Goal: Task Accomplishment & Management: Manage account settings

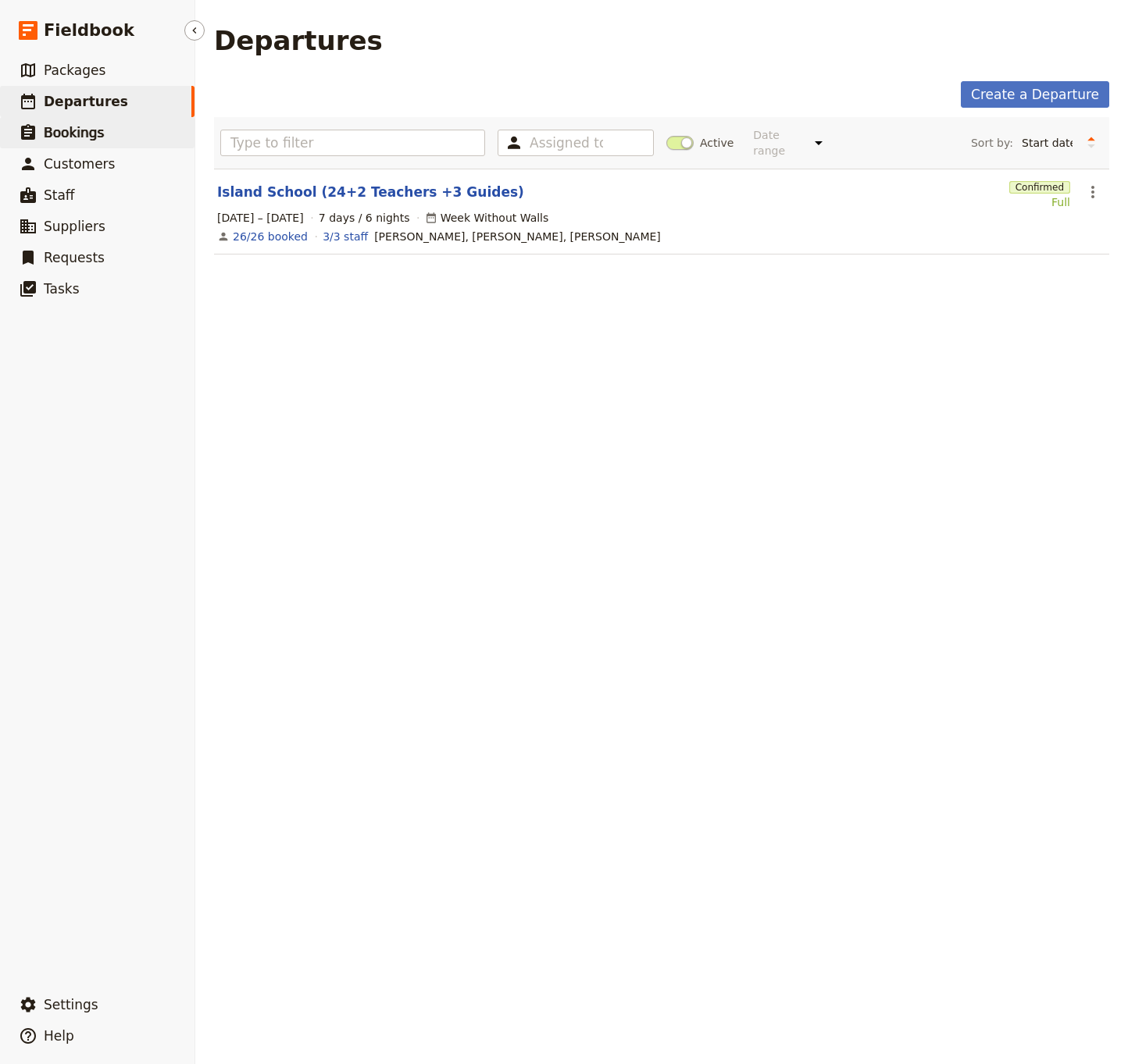
click at [87, 132] on span "Bookings" at bounding box center [74, 133] width 60 height 15
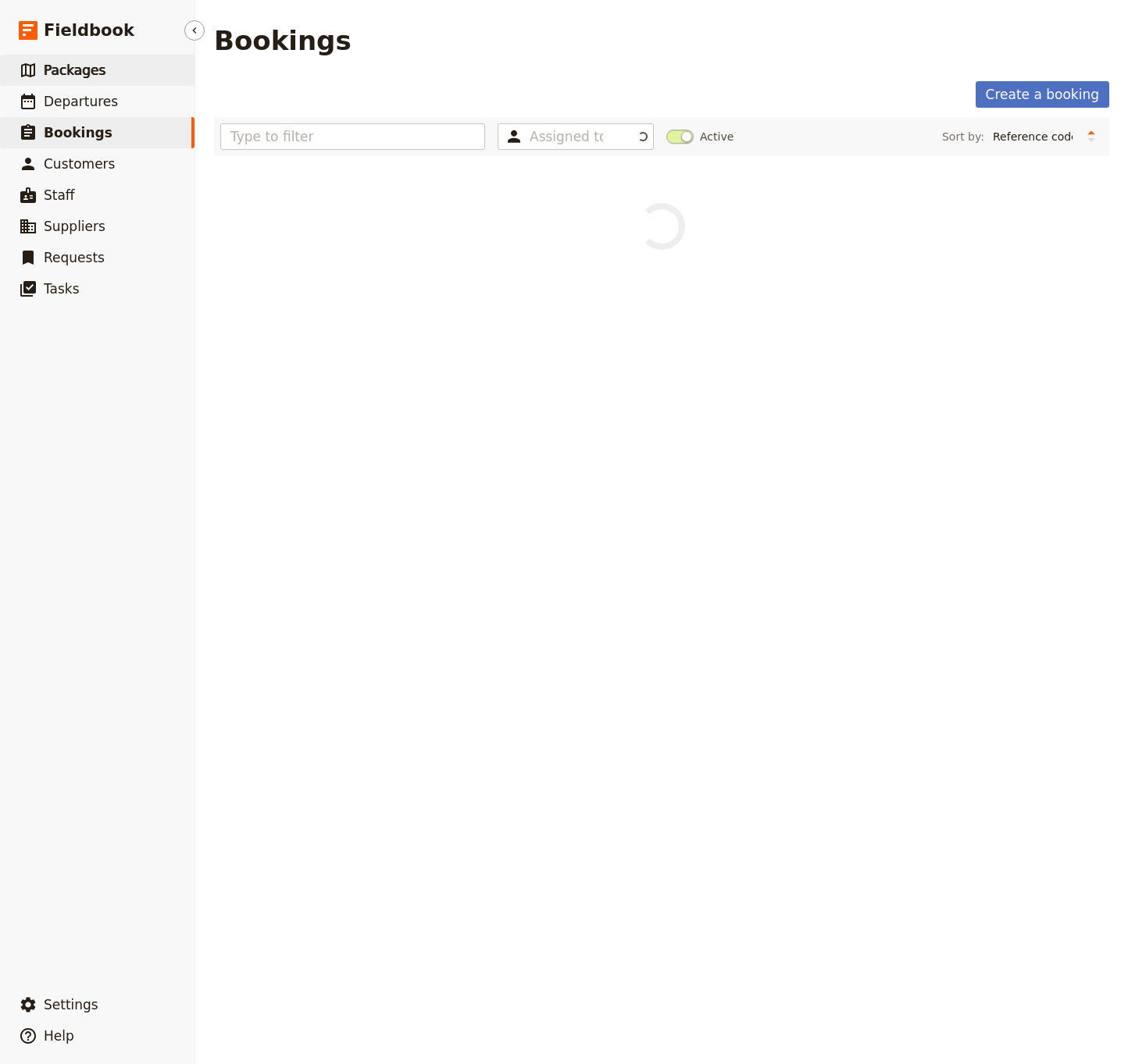
click at [86, 69] on span "Packages" at bounding box center [74, 70] width 62 height 15
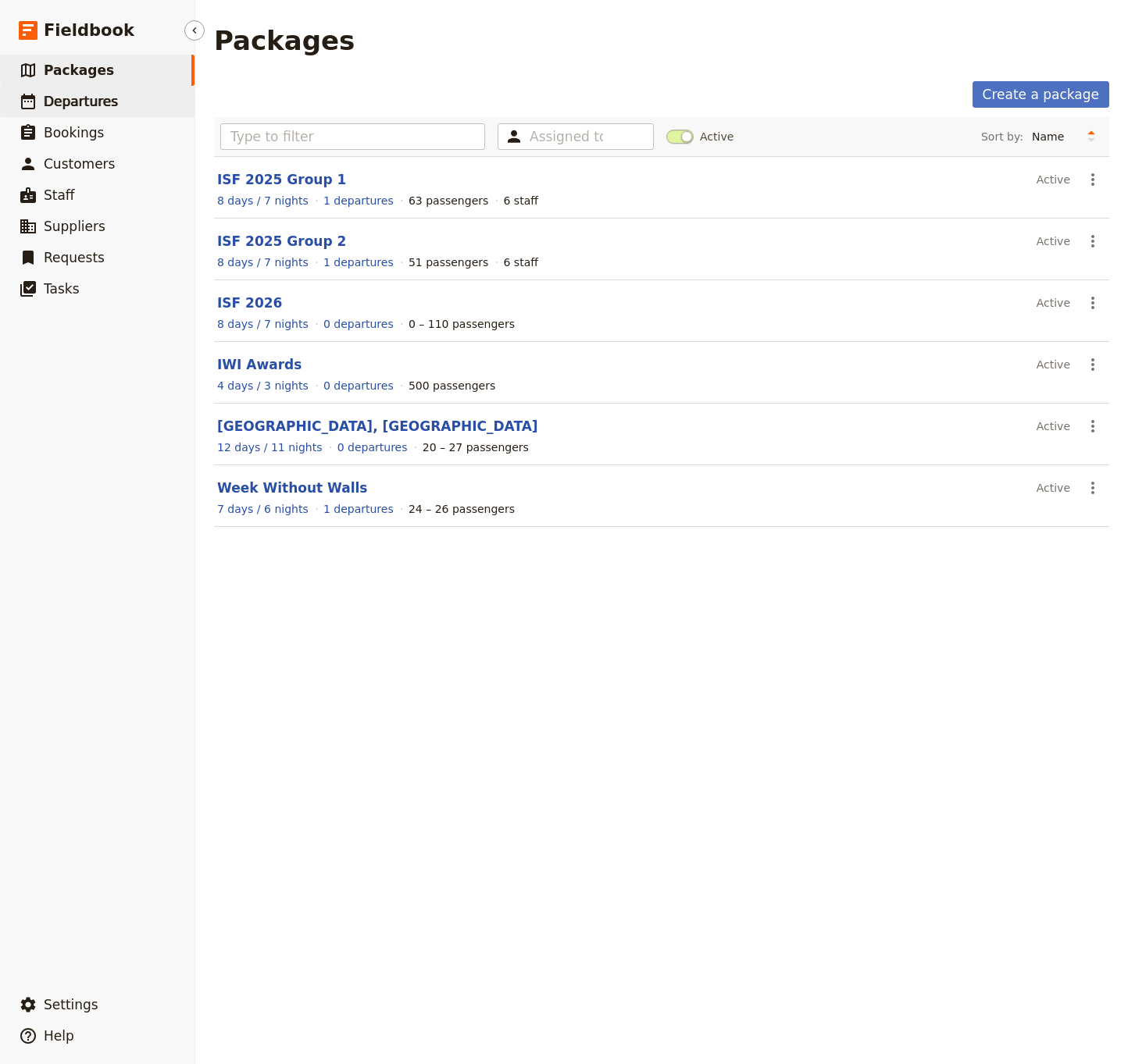
click at [86, 103] on span "Departures" at bounding box center [81, 101] width 74 height 15
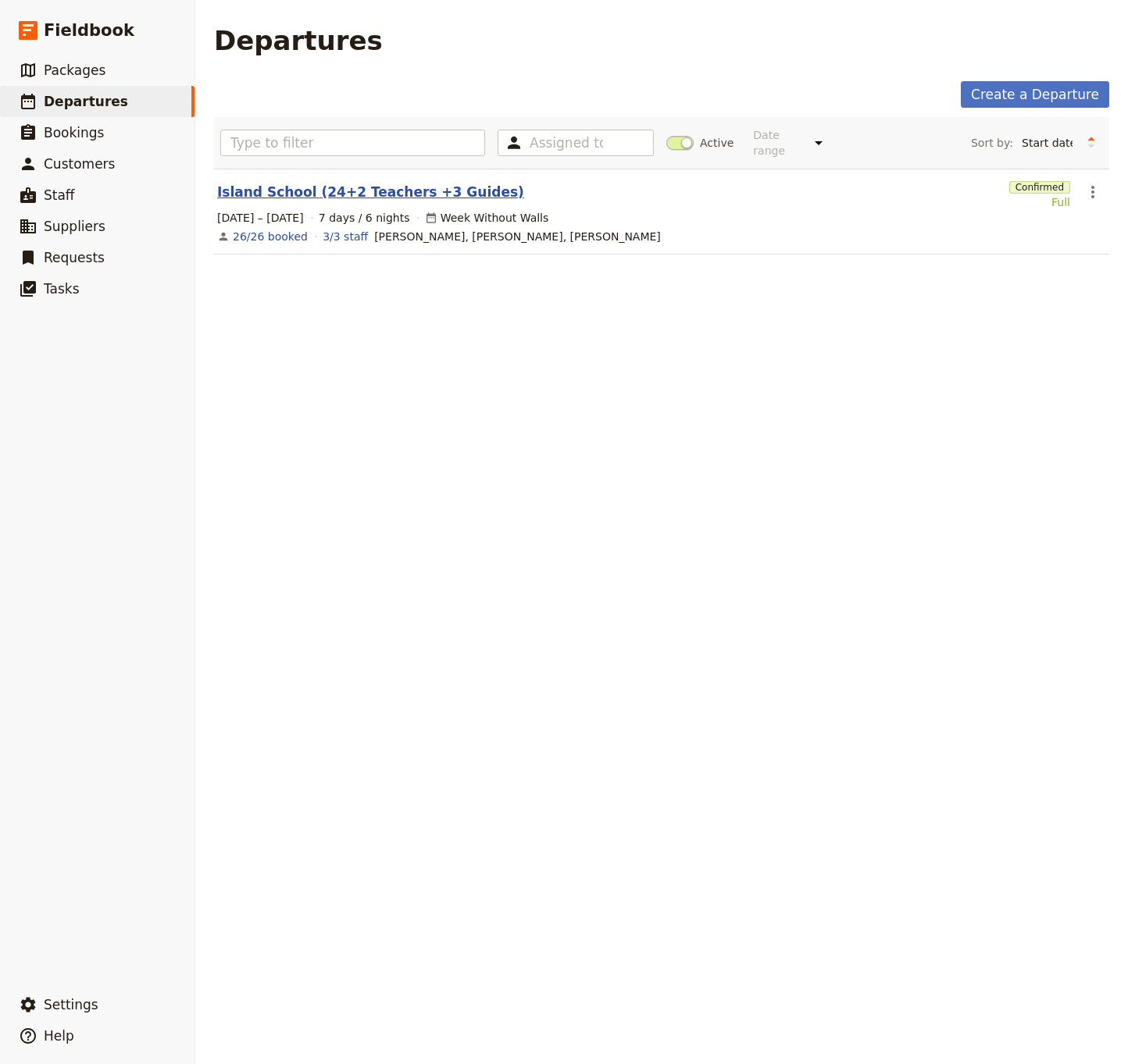
click at [352, 182] on link "Island School (24+2 Teachers +3 Guides)" at bounding box center [371, 192] width 307 height 19
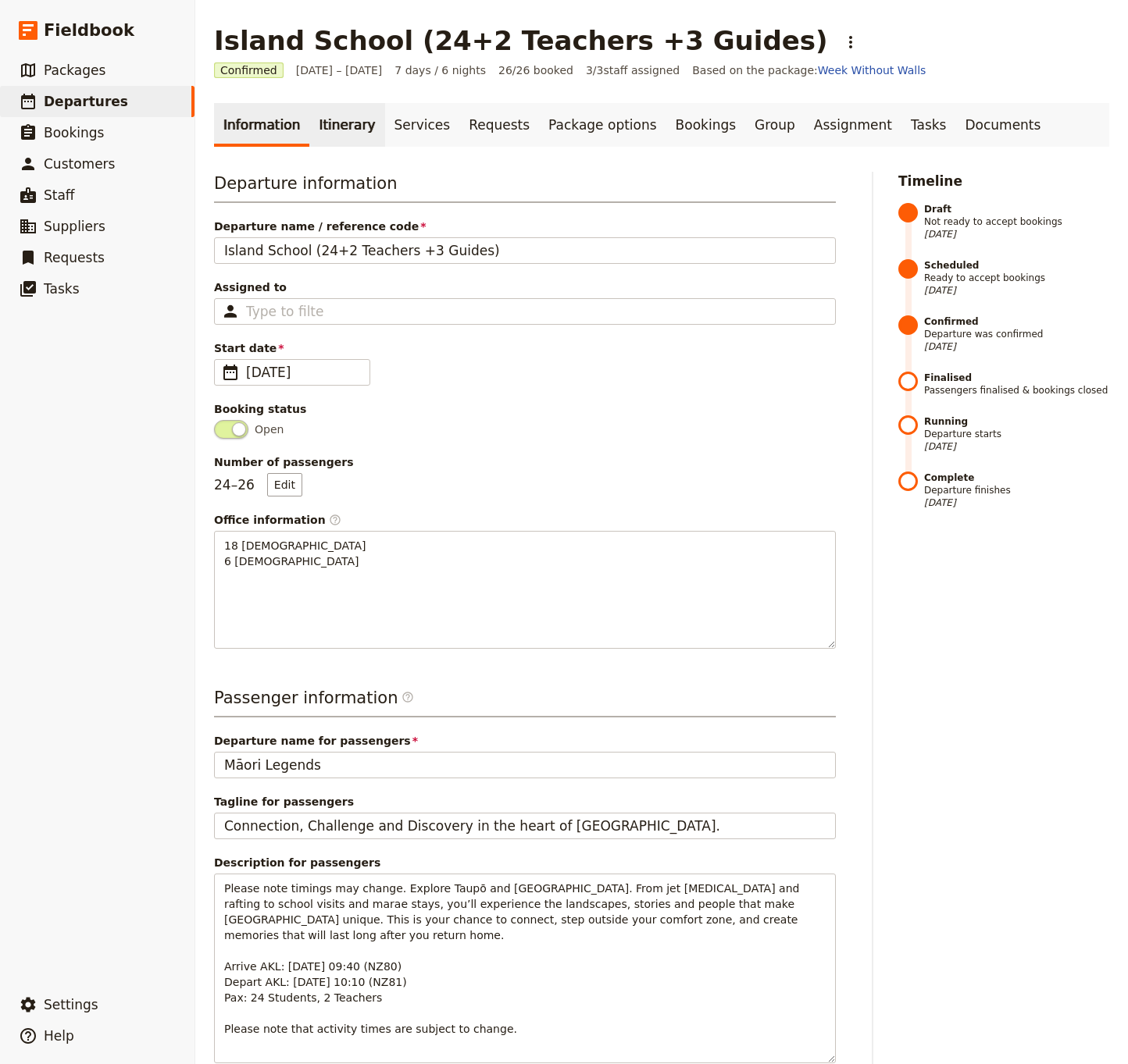
click at [340, 130] on link "Itinerary" at bounding box center [347, 125] width 75 height 44
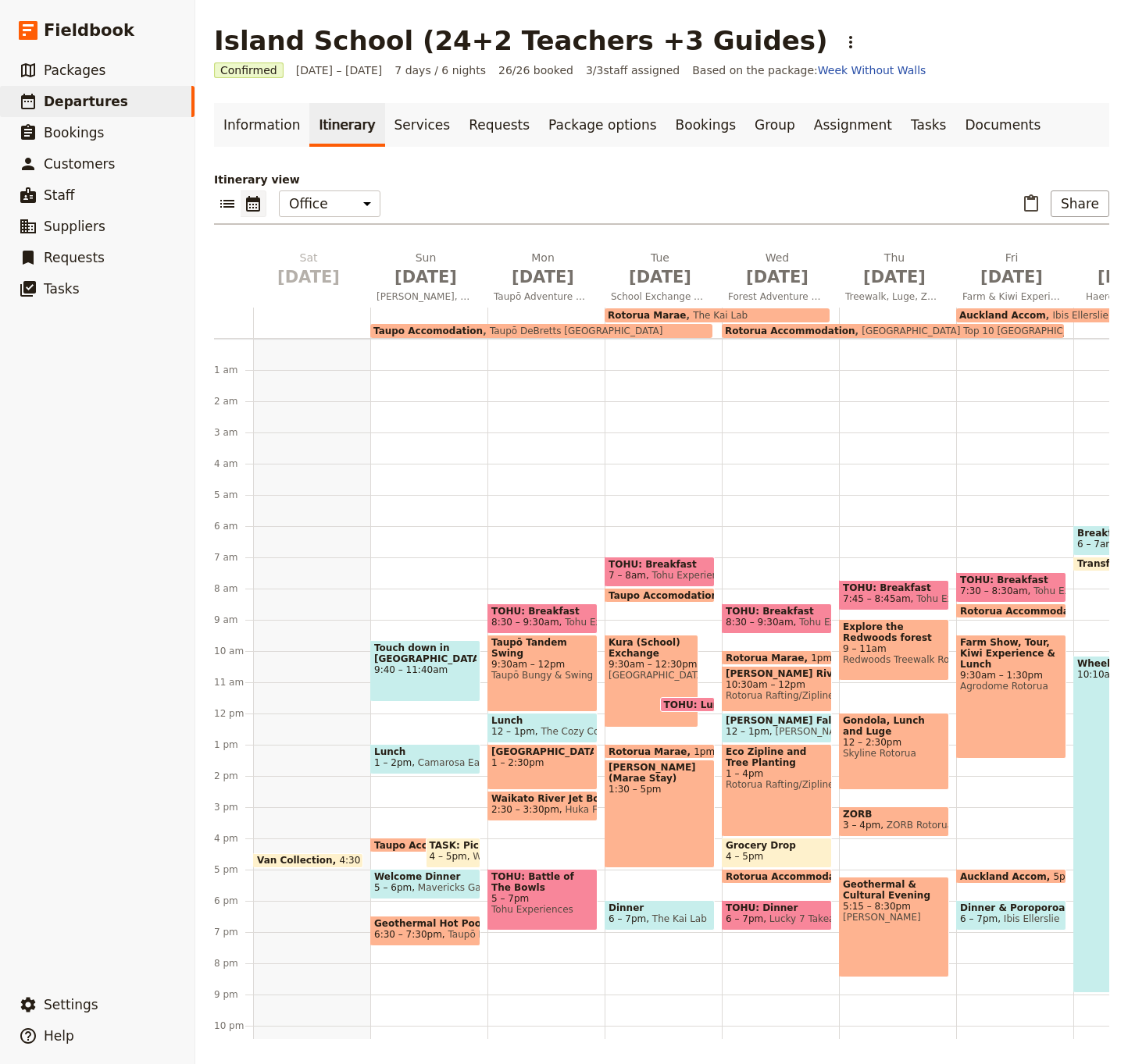
scroll to position [49, 0]
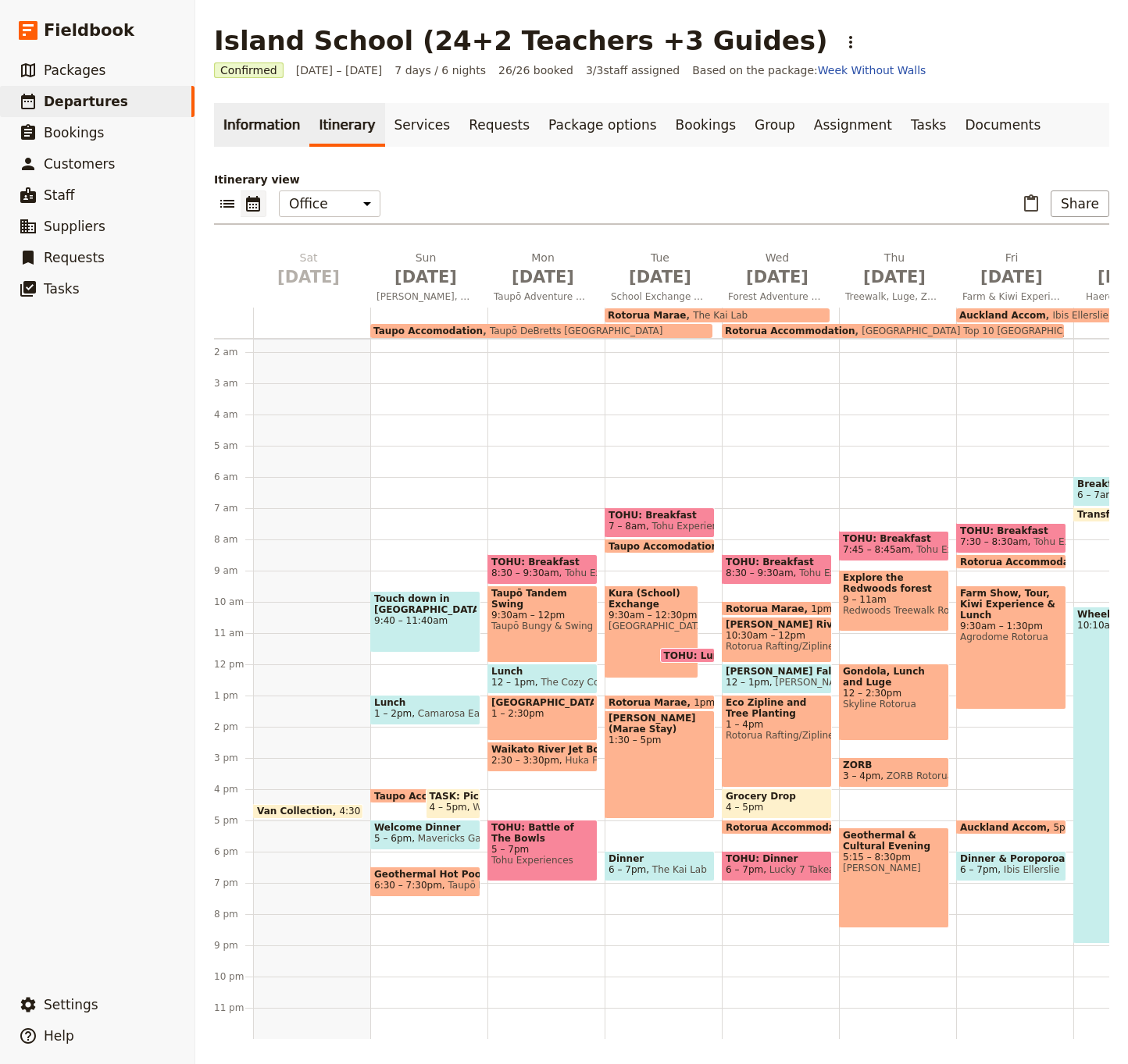
click at [252, 124] on link "Information" at bounding box center [262, 125] width 95 height 44
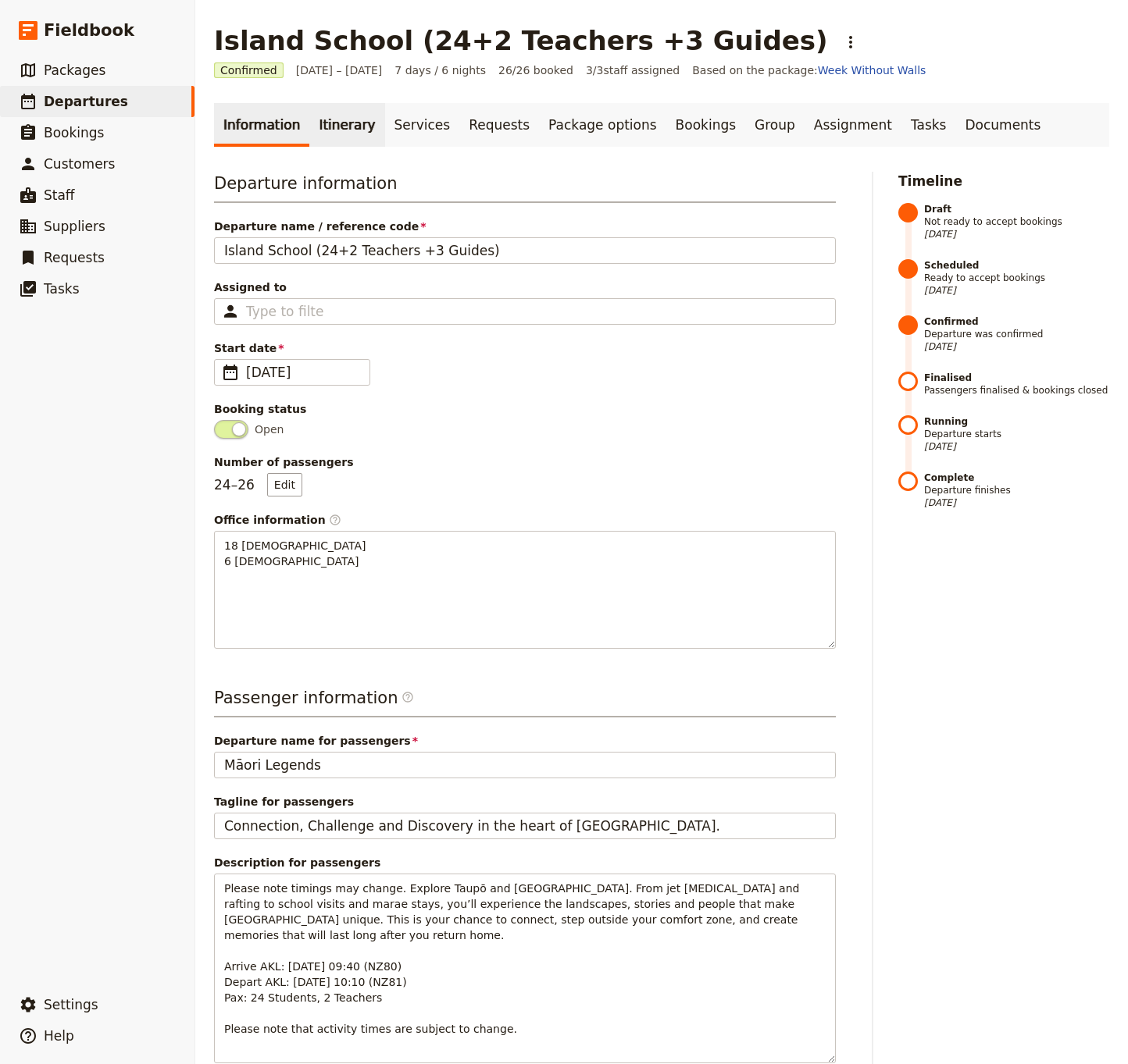
click at [333, 126] on link "Itinerary" at bounding box center [347, 125] width 75 height 44
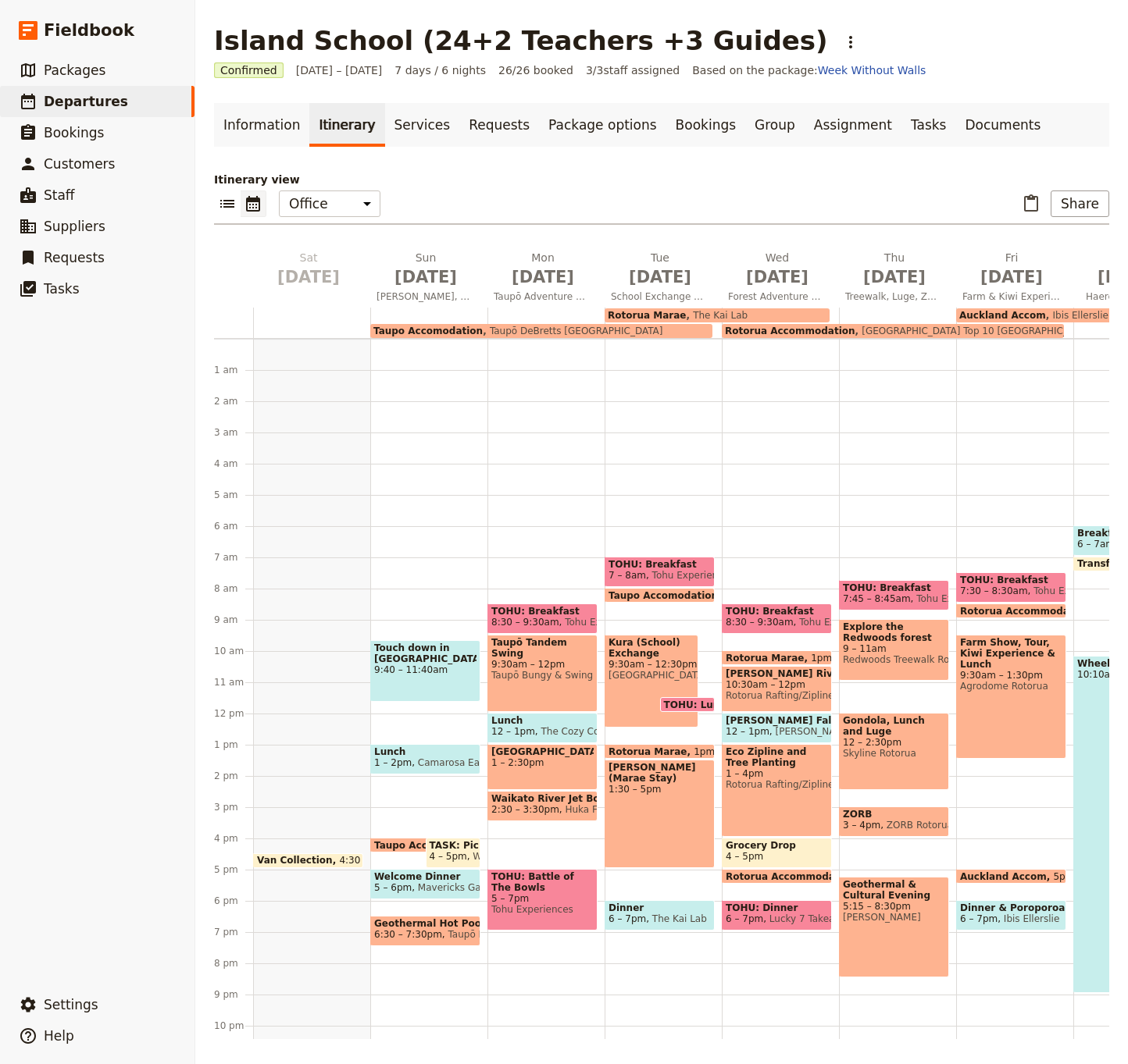
scroll to position [49, 0]
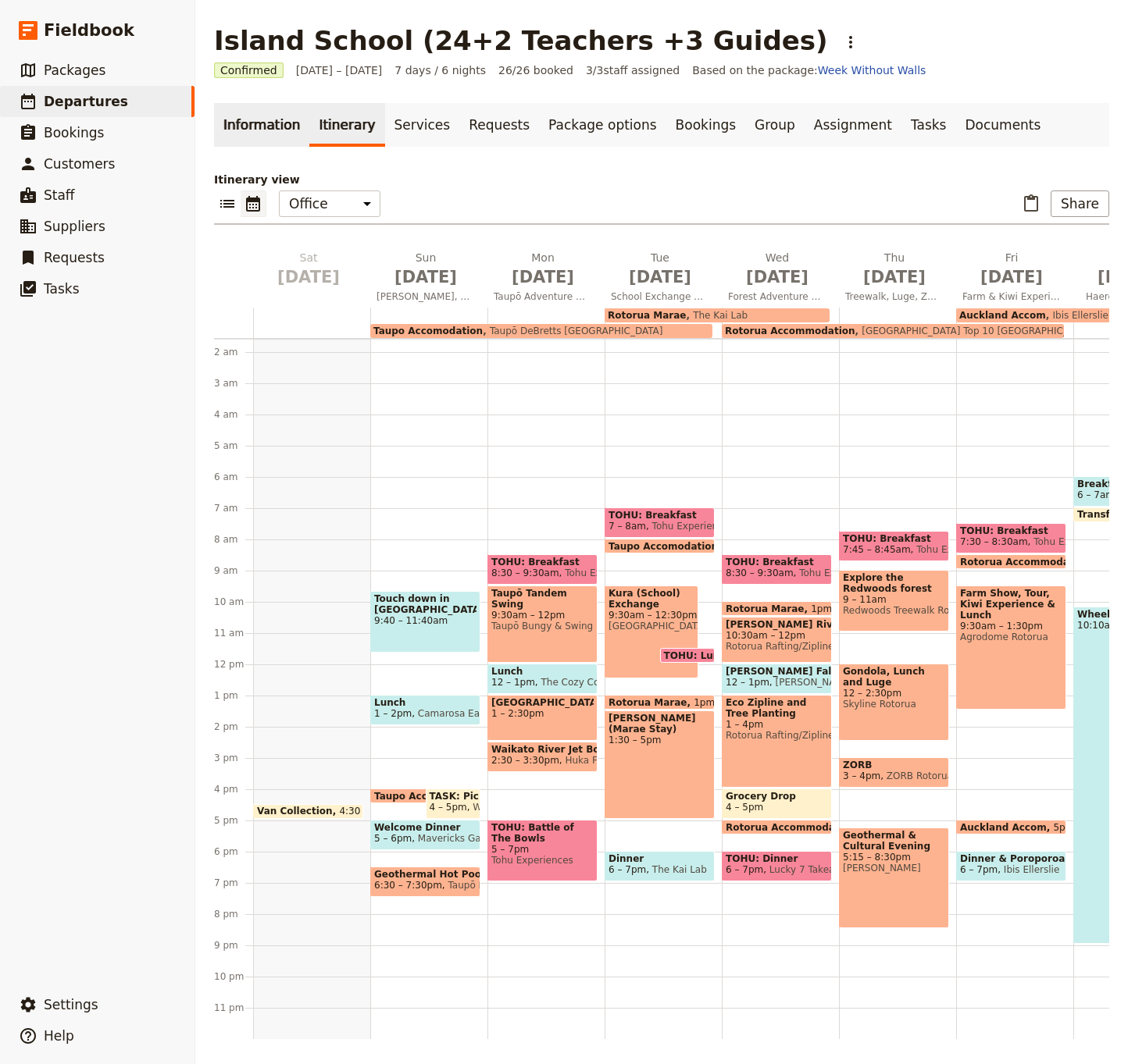
click at [262, 128] on link "Information" at bounding box center [262, 125] width 95 height 44
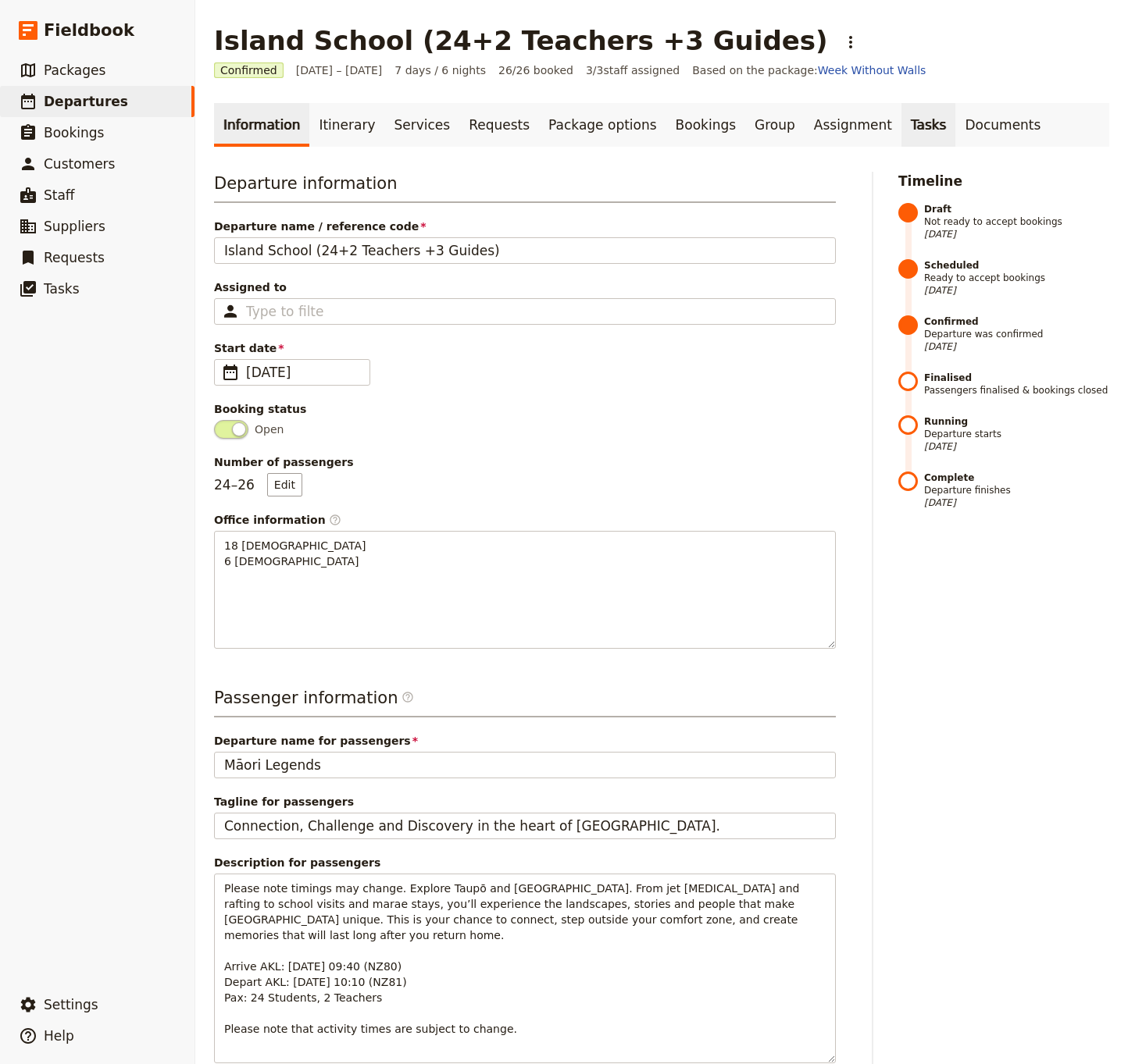
click at [901, 123] on link "Tasks" at bounding box center [928, 125] width 54 height 44
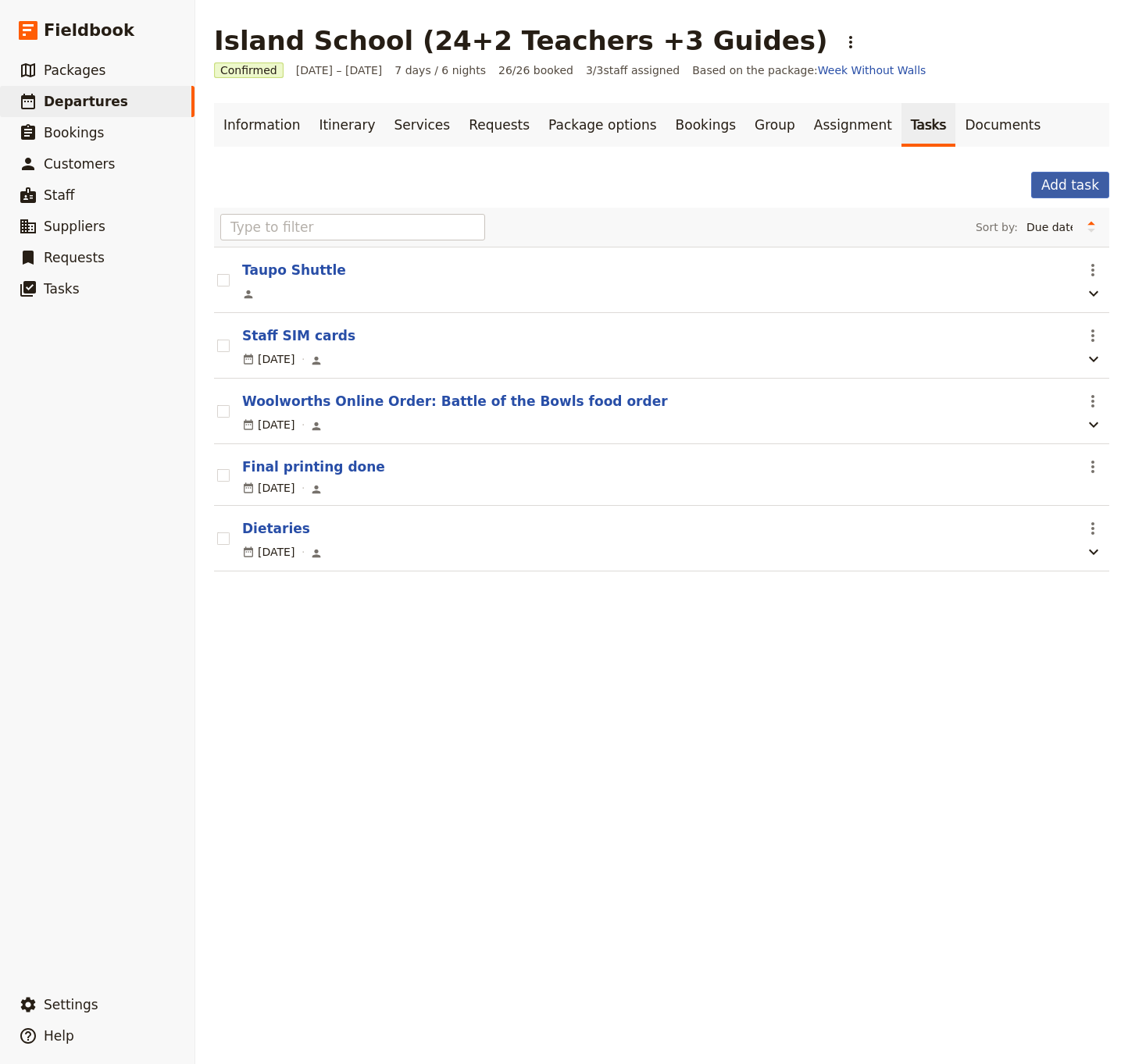
click at [1066, 187] on button "Add task" at bounding box center [1070, 184] width 78 height 26
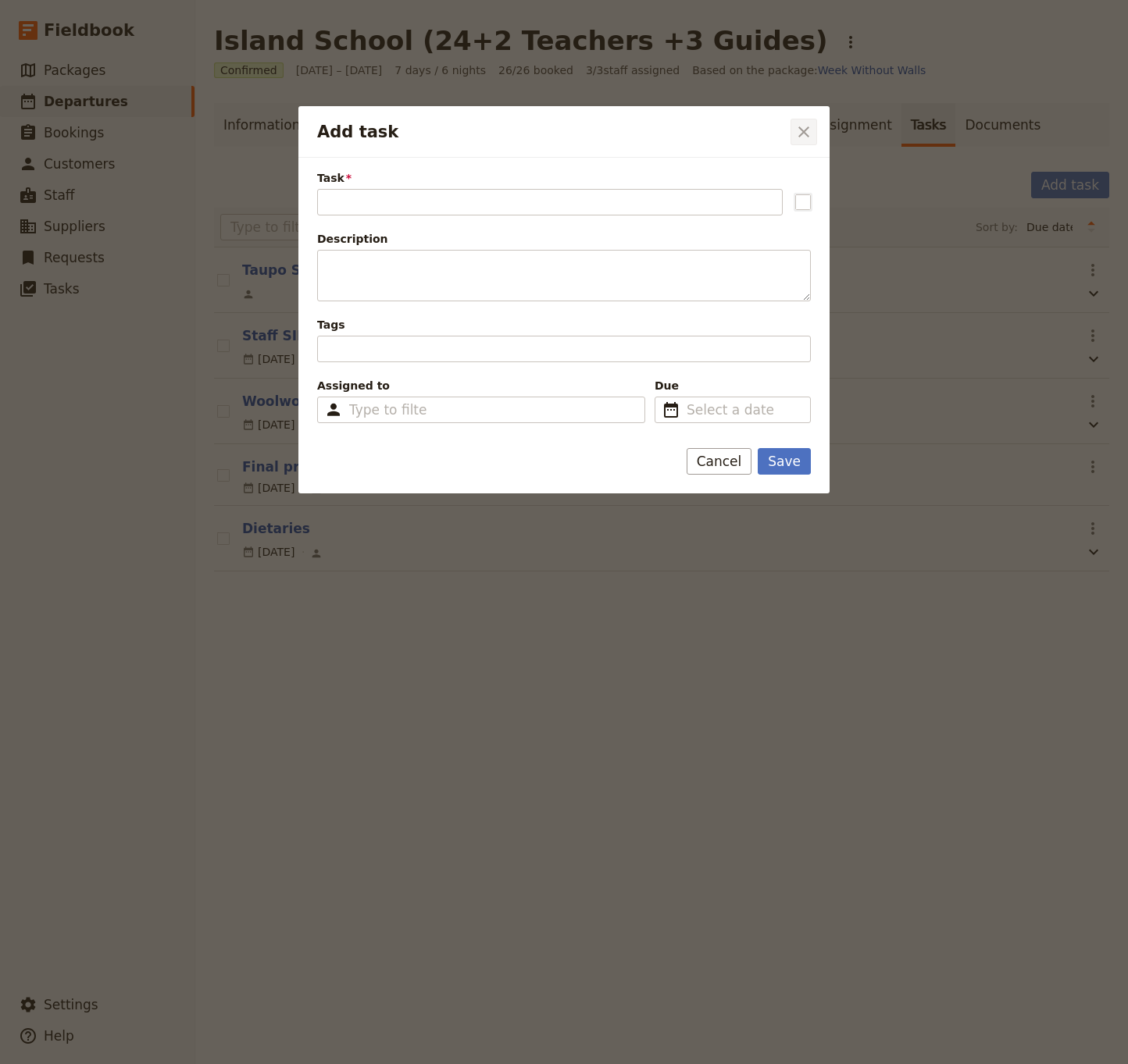
click at [806, 131] on icon "Close dialog" at bounding box center [804, 132] width 11 height 11
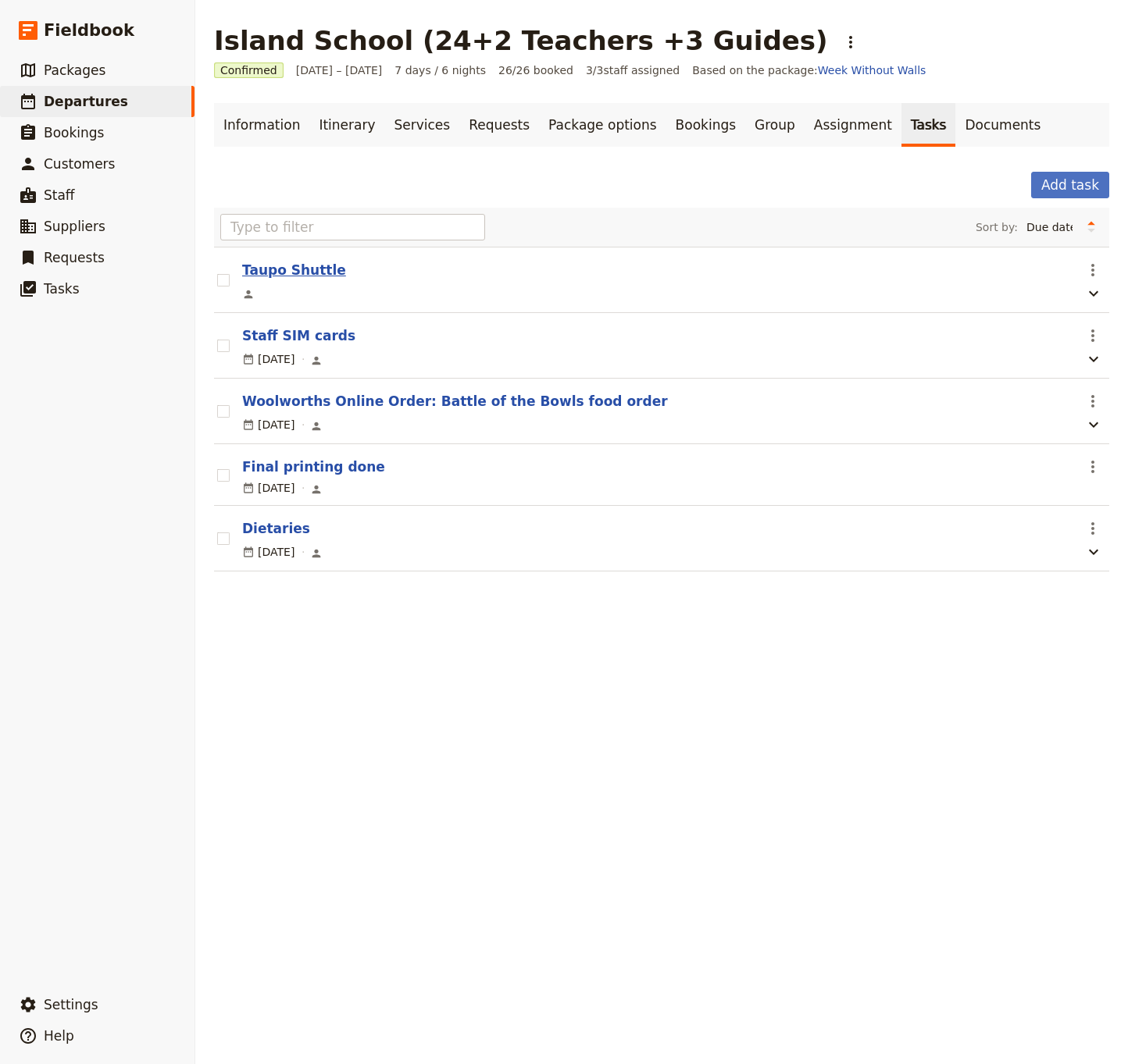
click at [306, 274] on button "Taupo Shuttle" at bounding box center [294, 270] width 104 height 19
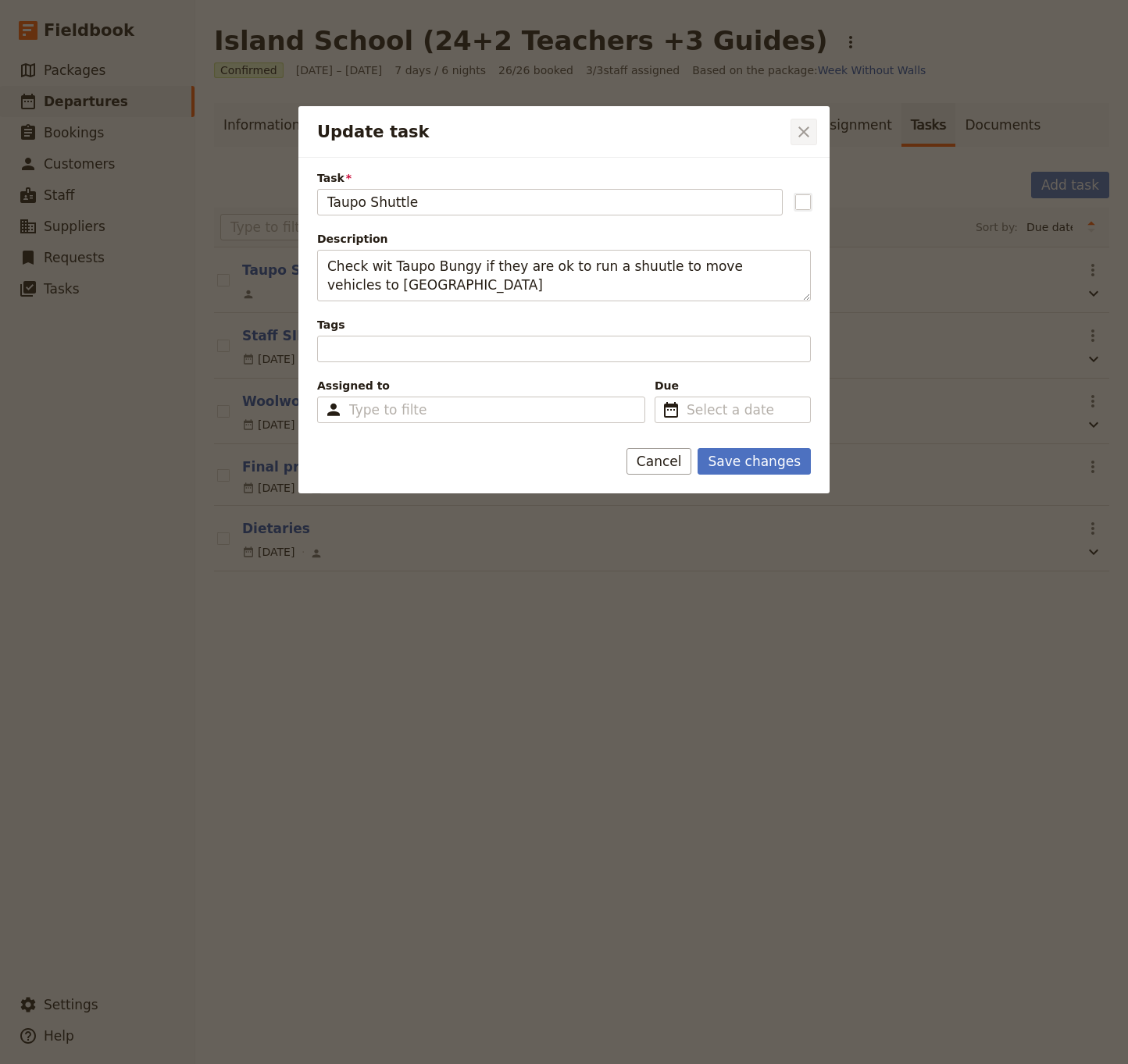
click at [805, 128] on icon "Close dialog" at bounding box center [804, 132] width 19 height 19
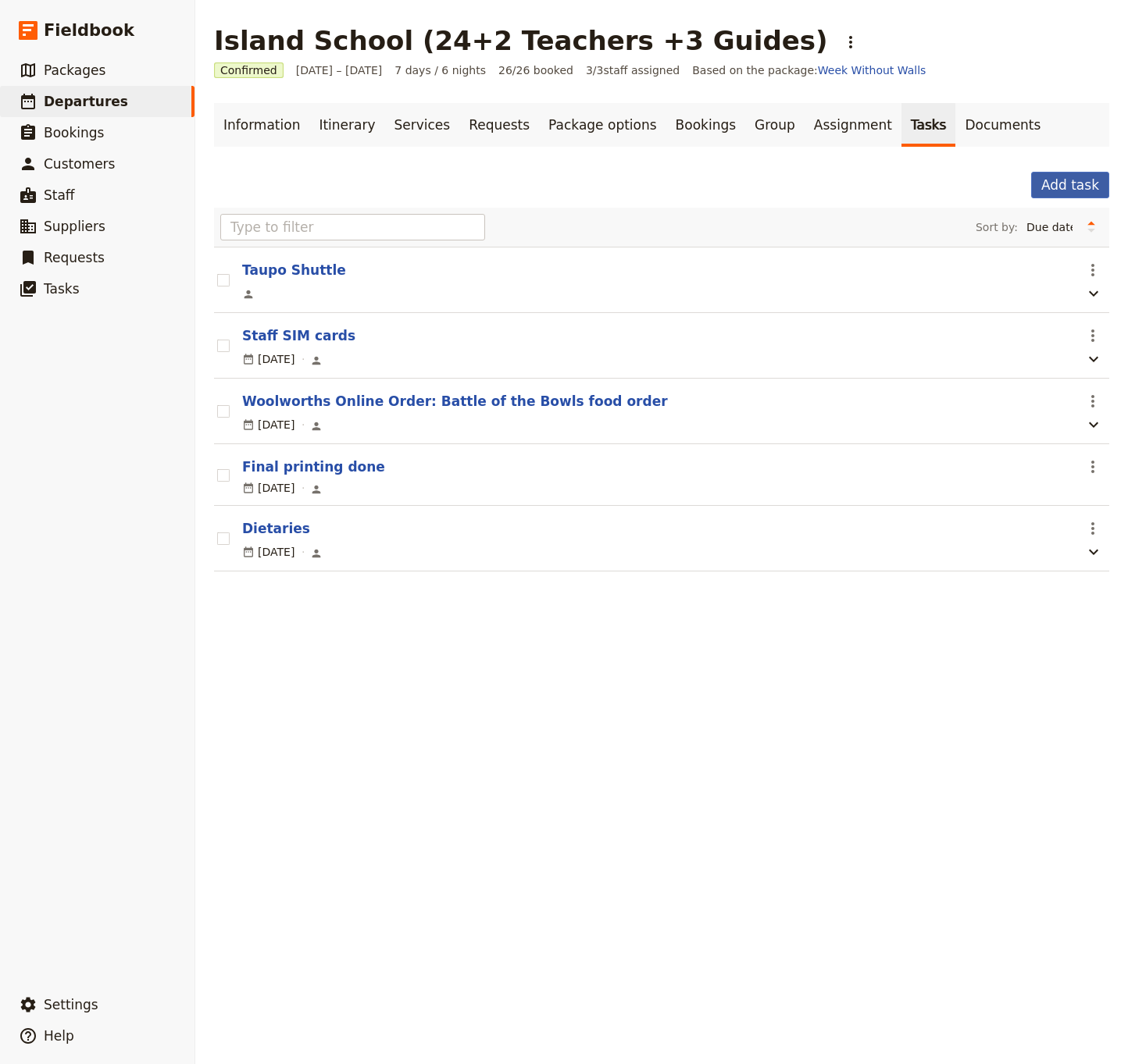
click at [1056, 182] on button "Add task" at bounding box center [1070, 184] width 78 height 26
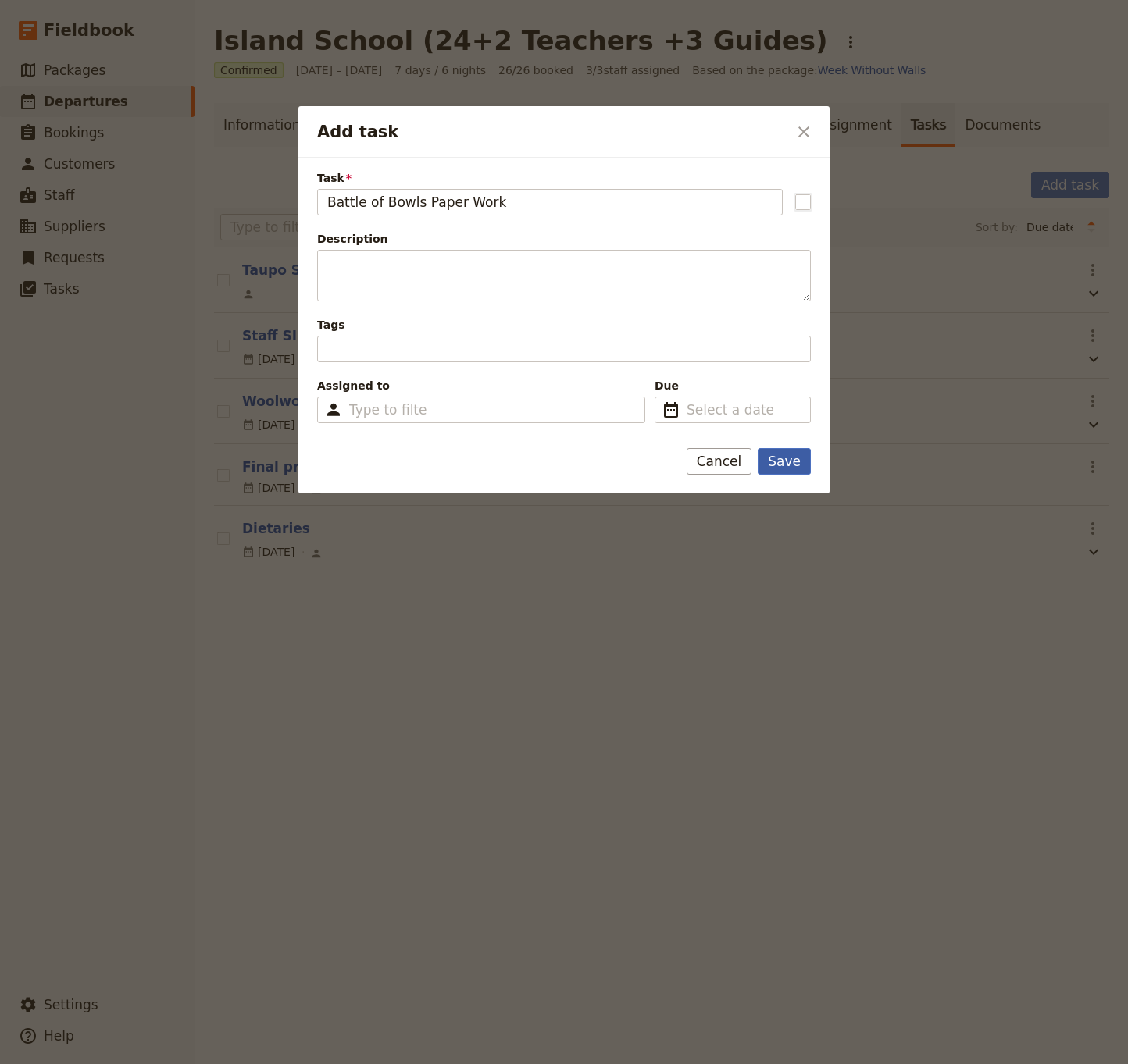
type input "Battle of Bowls Paper Work"
click at [780, 461] on button "Save" at bounding box center [784, 461] width 53 height 26
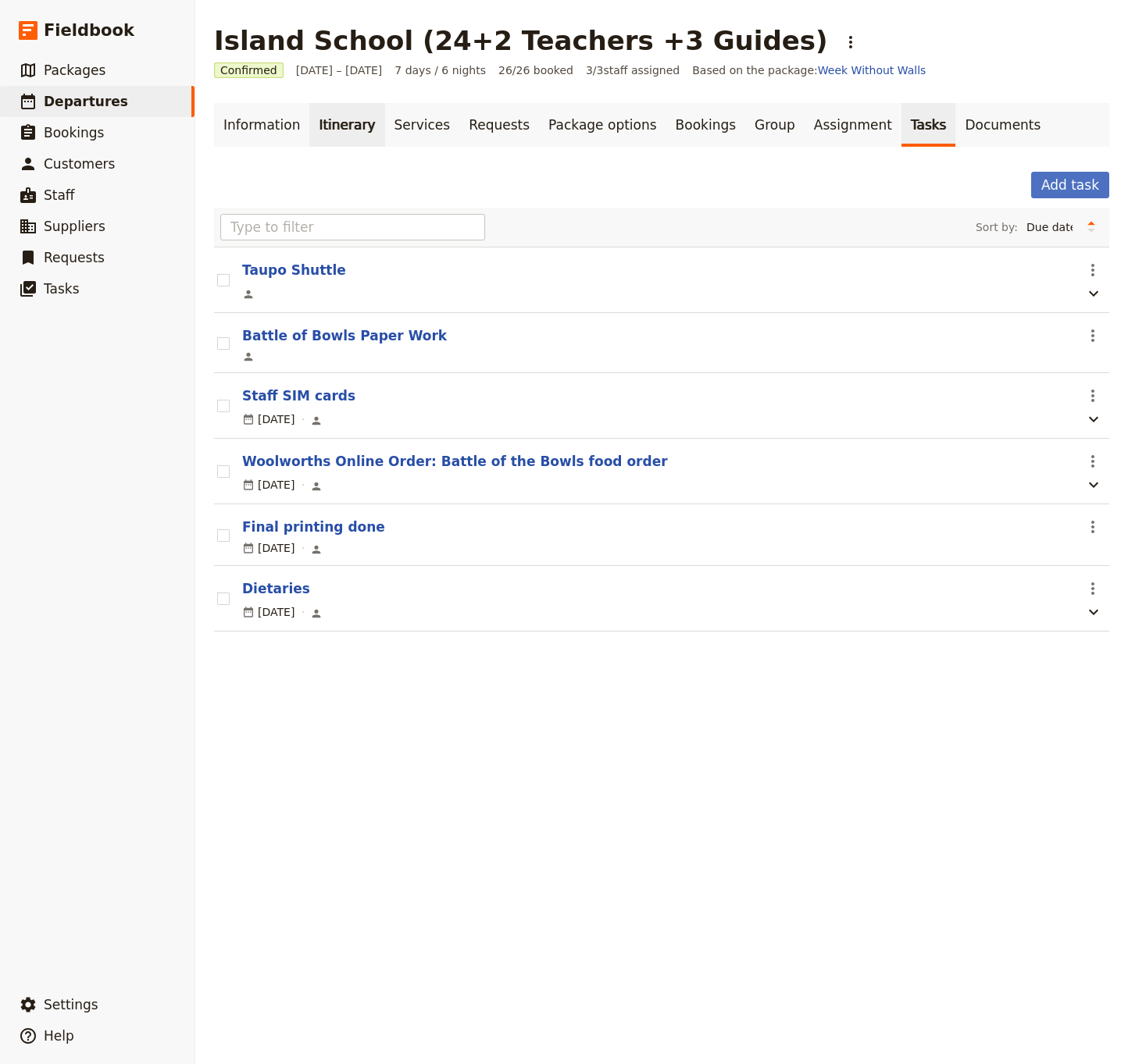
click at [345, 130] on link "Itinerary" at bounding box center [347, 125] width 75 height 44
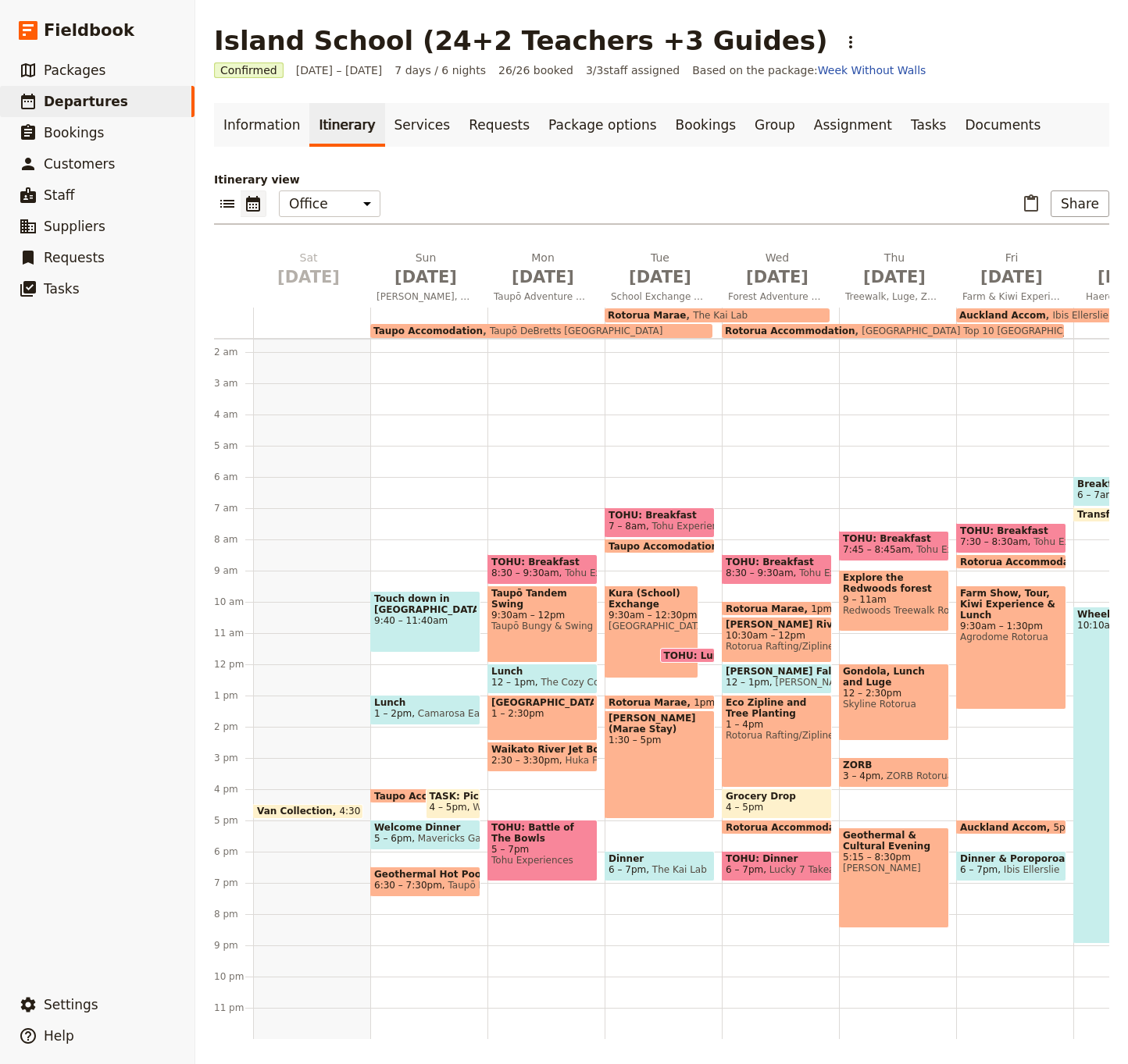
scroll to position [49, 0]
click at [413, 876] on span "Geothermal Hot Pools" at bounding box center [425, 874] width 103 height 11
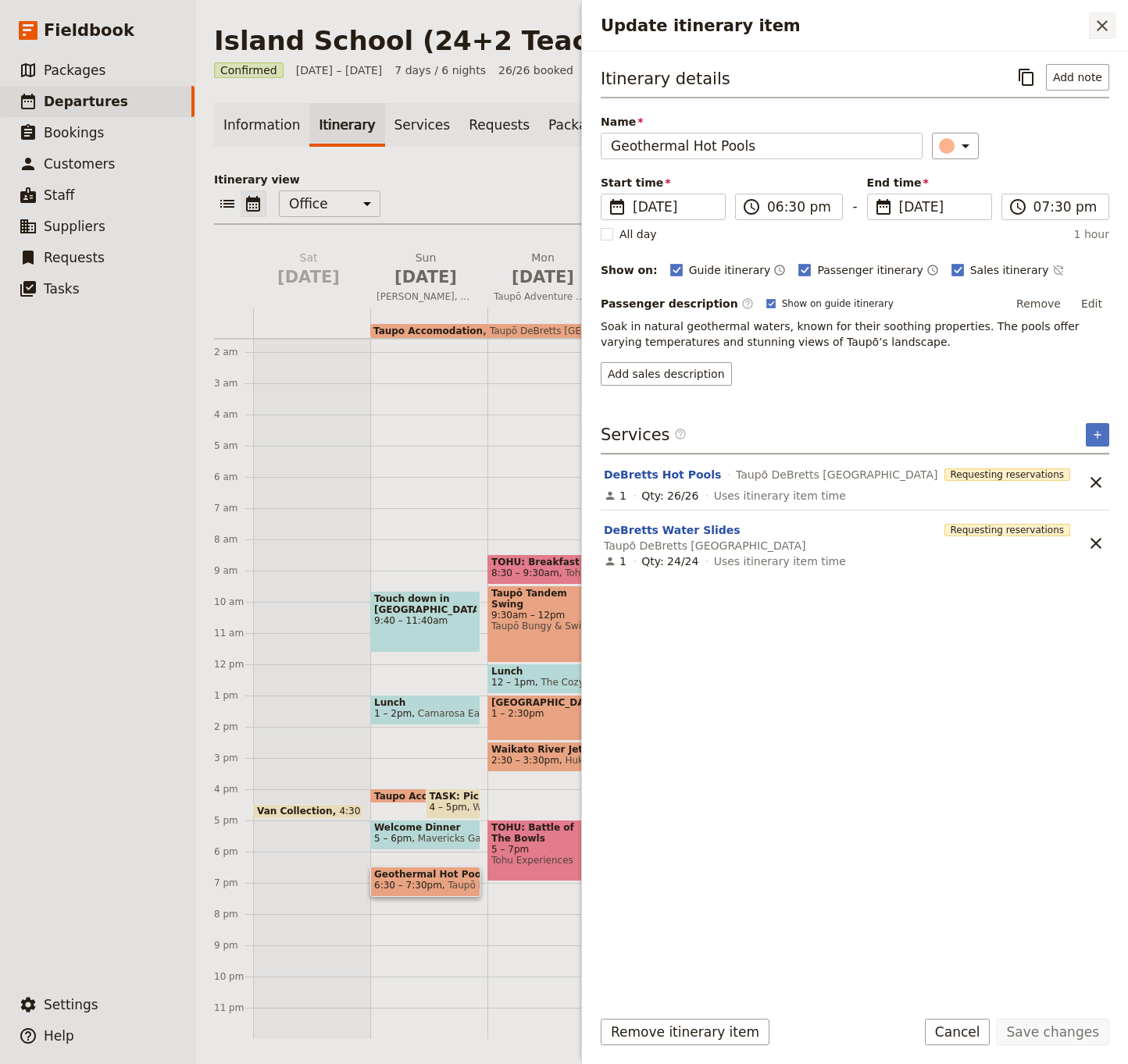
click at [1104, 22] on icon "Close drawer" at bounding box center [1102, 25] width 19 height 19
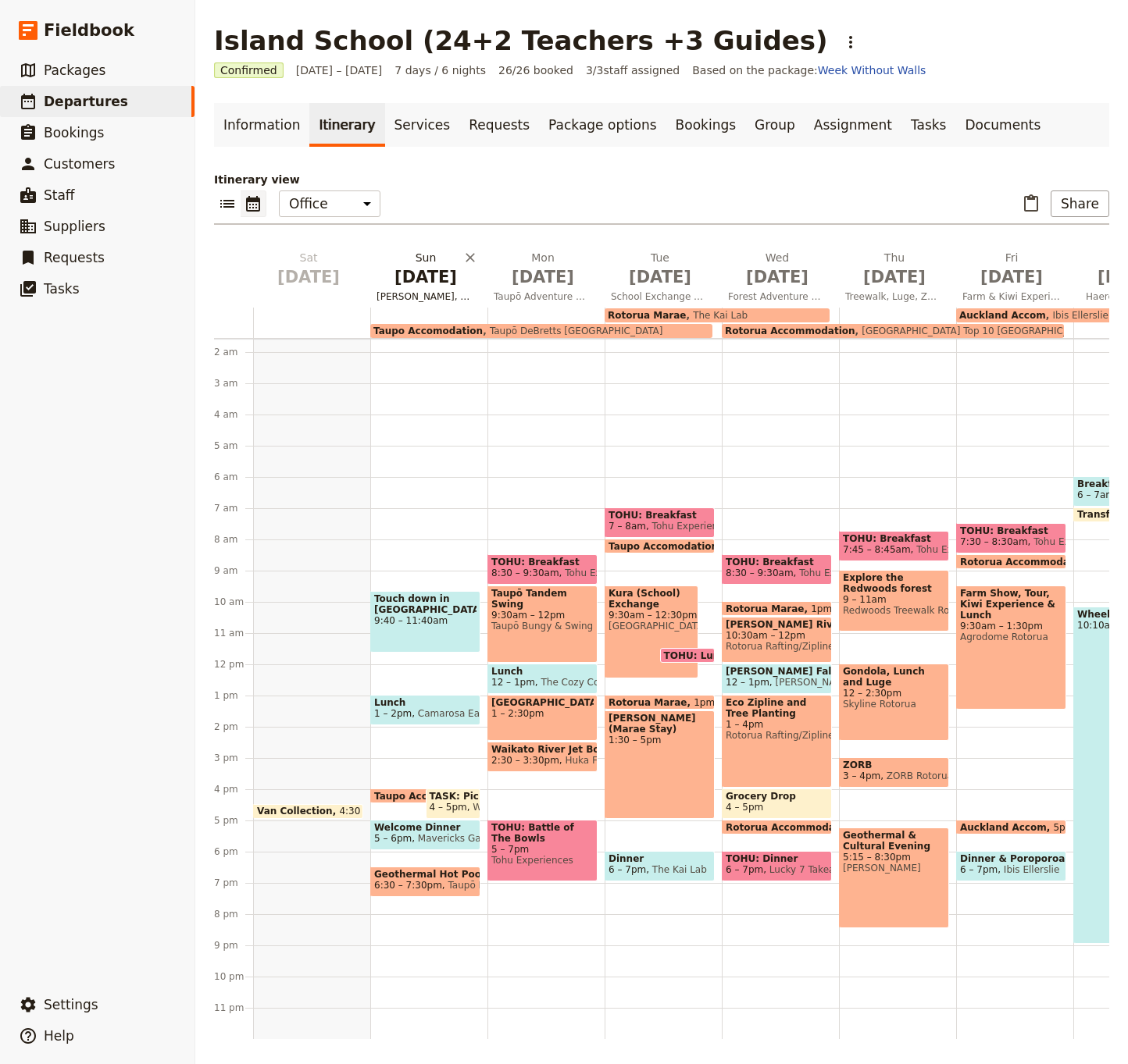
click at [427, 279] on span "[DATE]" at bounding box center [425, 277] width 98 height 24
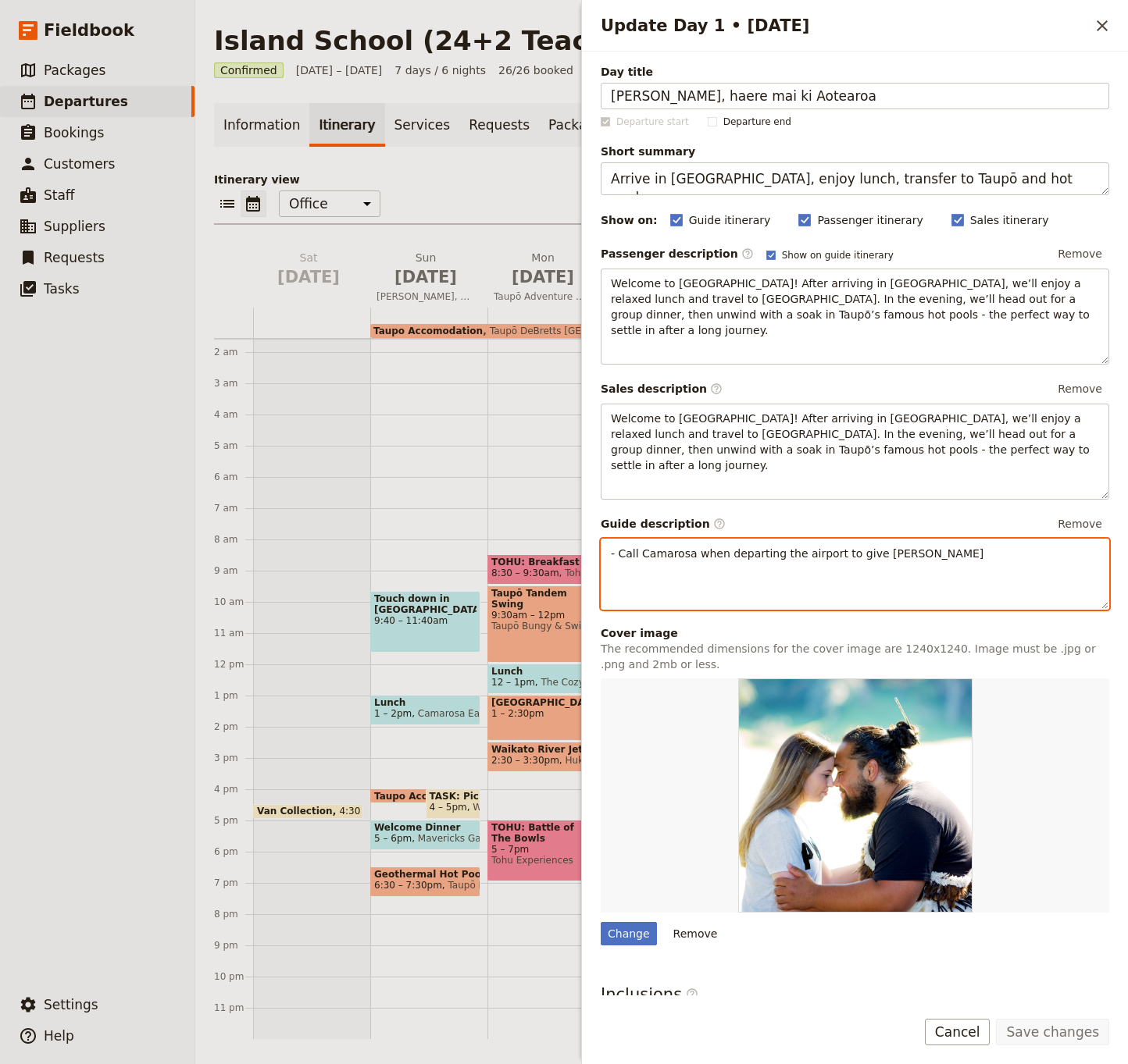
click at [959, 546] on p "- Call Camarosa when departing the airport to give [PERSON_NAME]" at bounding box center [854, 553] width 488 height 15
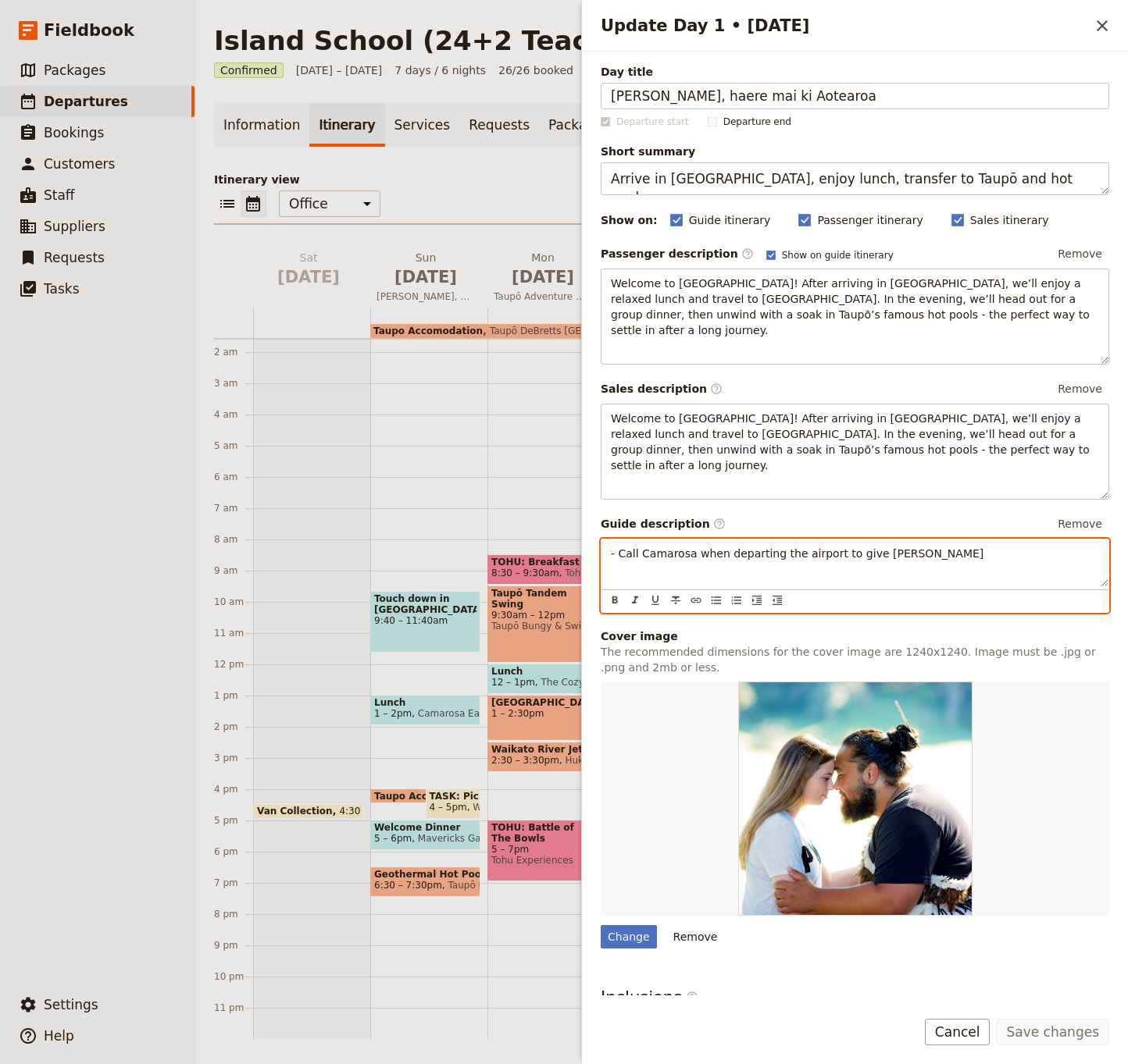
click at [610, 547] on span "- Call Camarosa when departing the airport to give [PERSON_NAME]" at bounding box center [797, 554] width 372 height 13
click at [962, 546] on p "Big Day, Start 6:40 am, end 7:40 pm to keep within Legal Worktime - Call Camaro…" at bounding box center [854, 561] width 488 height 31
click at [905, 546] on p "Big Day, Start 6:40 am, end 7:40 pm to keep within Legal Worktime - Call Camaro…" at bounding box center [854, 561] width 488 height 31
click at [777, 547] on span "Big Day, Start 6:40 am, end 7:40 pm to keep within Legal Worktime" at bounding box center [796, 554] width 371 height 13
click at [822, 547] on span "Big Day, Start 6:40 am, end 7:40 pm to keep within Legal Worktime" at bounding box center [796, 554] width 371 height 13
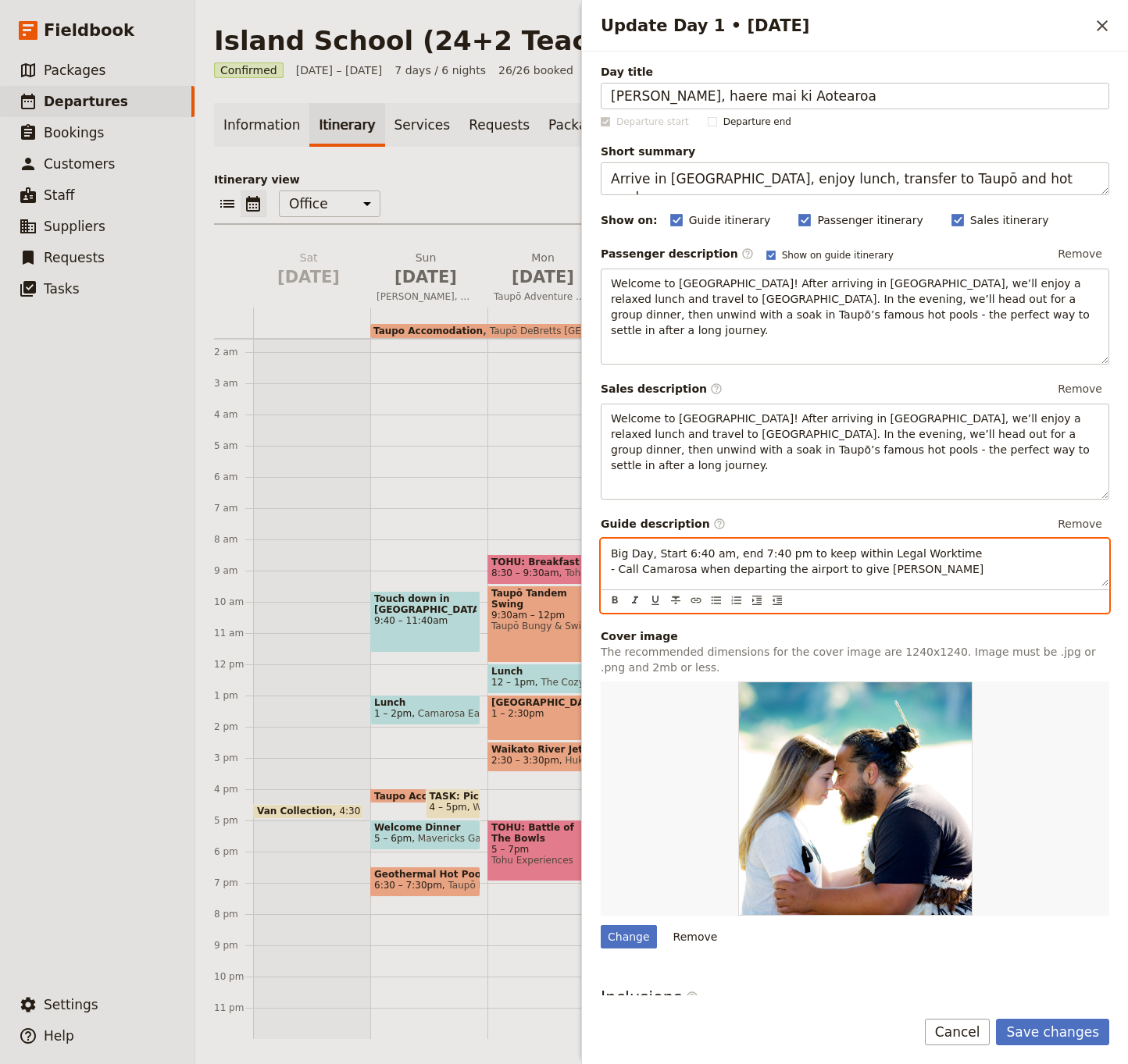
click at [990, 546] on p "Big Day, Start 6:40 am, end 7:40 pm to keep within Legal Worktime - Call Camaro…" at bounding box center [854, 561] width 488 height 31
click at [936, 546] on p "Big Day, Start 6:40 am, end 7:40 pm to keep within Legal Worktime - Call Camaro…" at bounding box center [854, 561] width 488 height 31
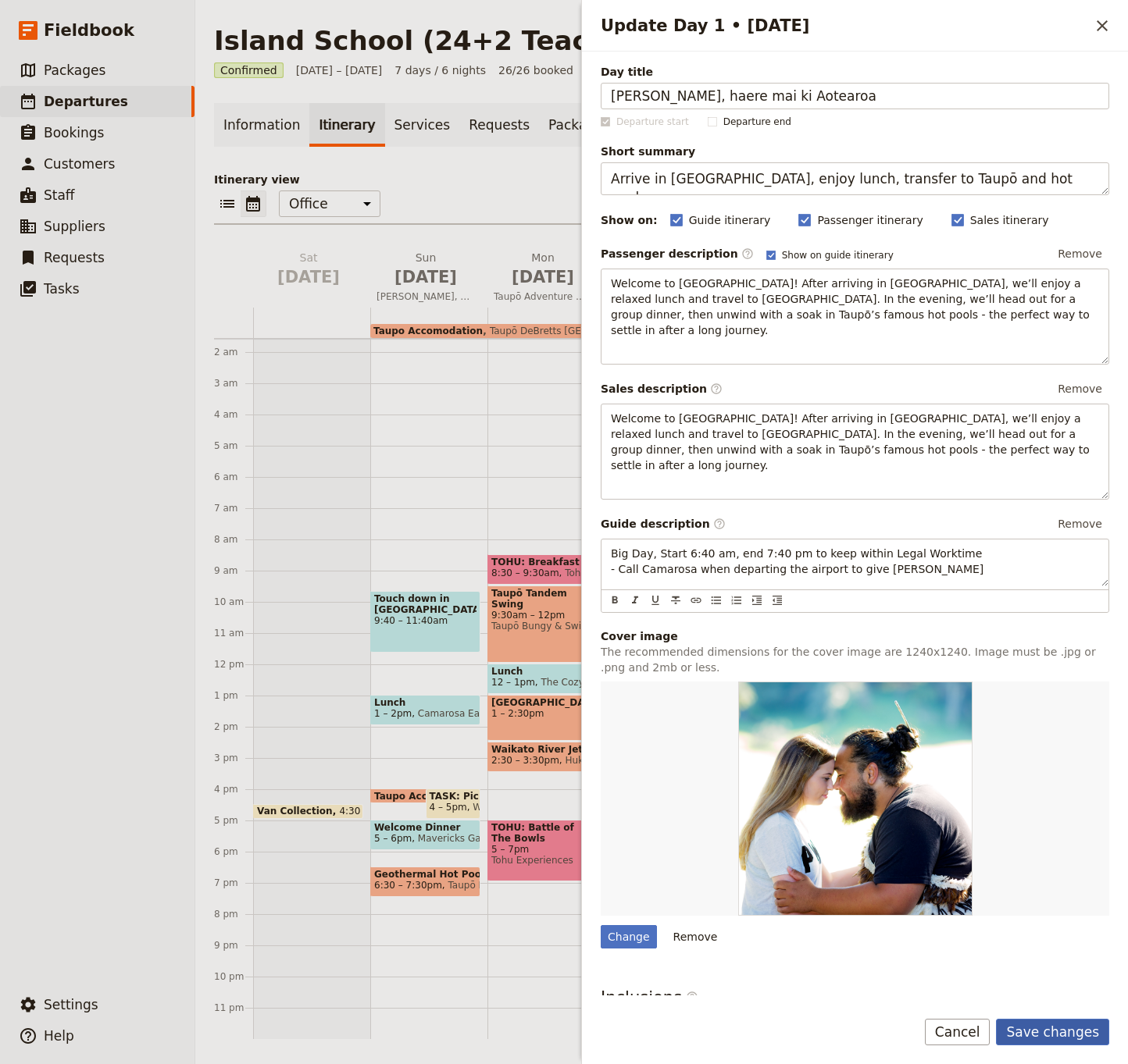
click at [1047, 1030] on button "Save changes" at bounding box center [1052, 1031] width 114 height 26
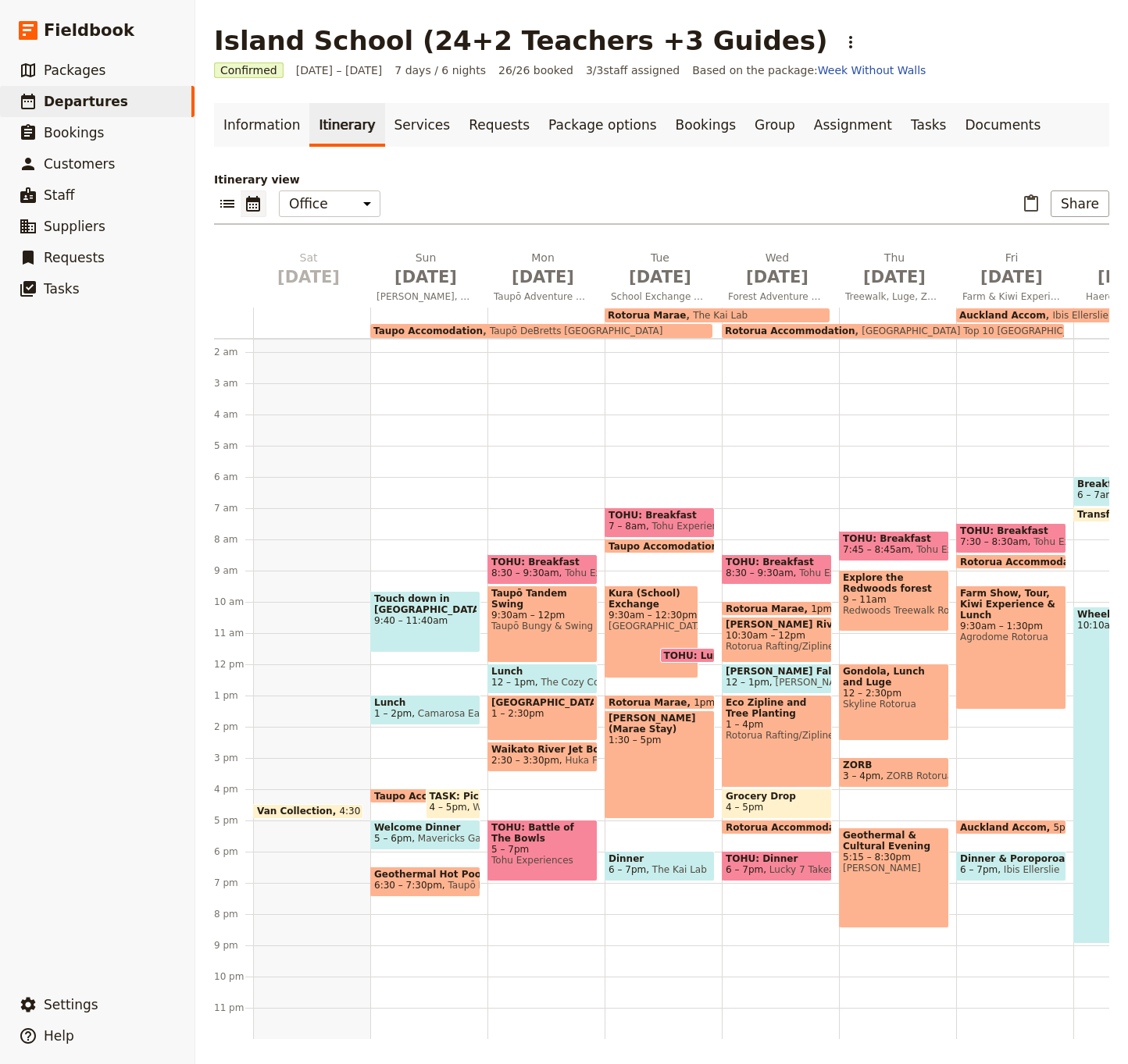
scroll to position [0, 0]
drag, startPoint x: 1016, startPoint y: 862, endPoint x: 1015, endPoint y: 872, distance: 10.0
click at [1020, 900] on div "TOHU: Breakfast 7:30 – 8:30am Tohu Experiences Rotorua Accommodation 5pm – 8:30…" at bounding box center [1014, 665] width 117 height 750
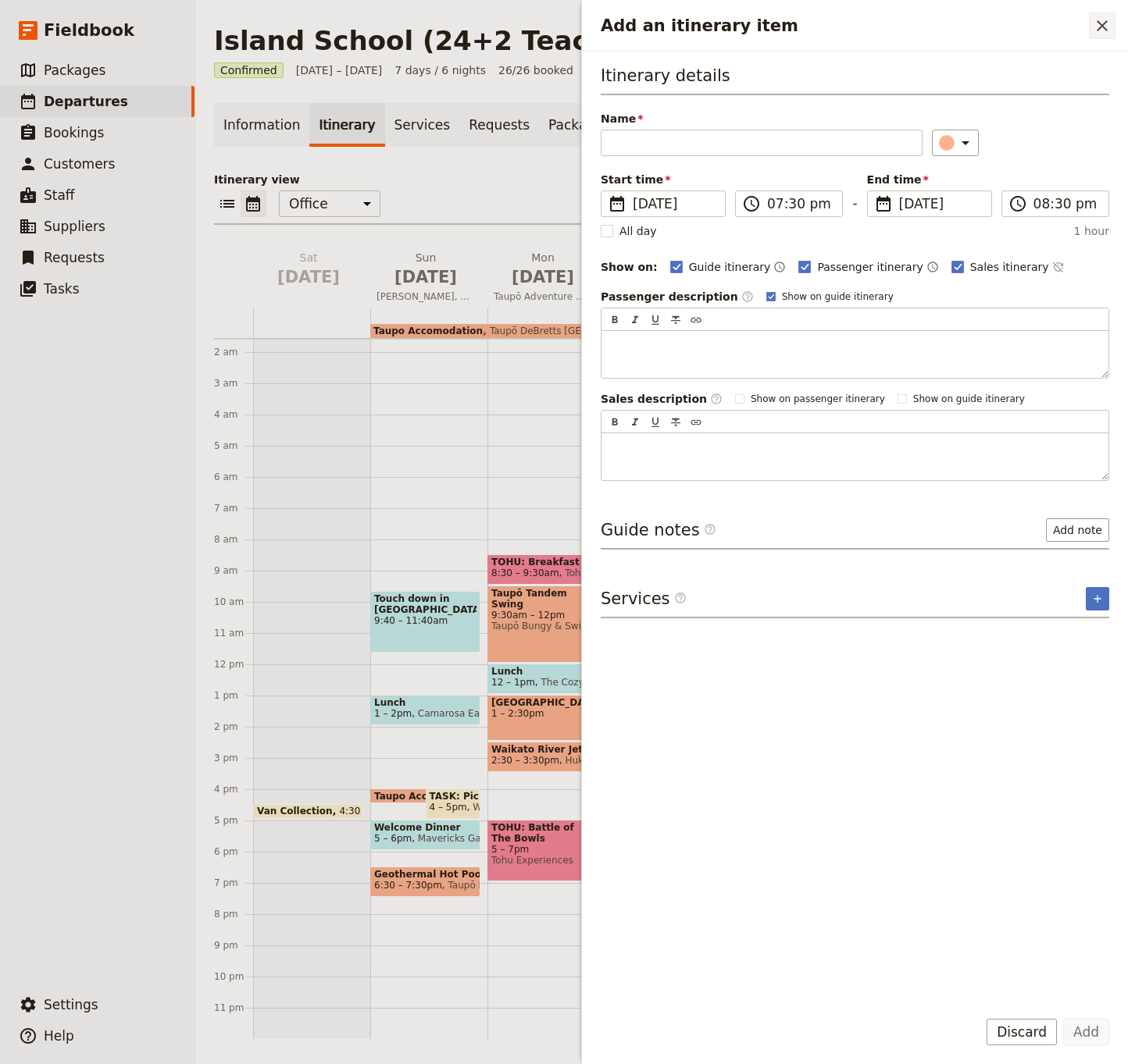
click at [1098, 23] on icon "Close drawer" at bounding box center [1102, 25] width 11 height 11
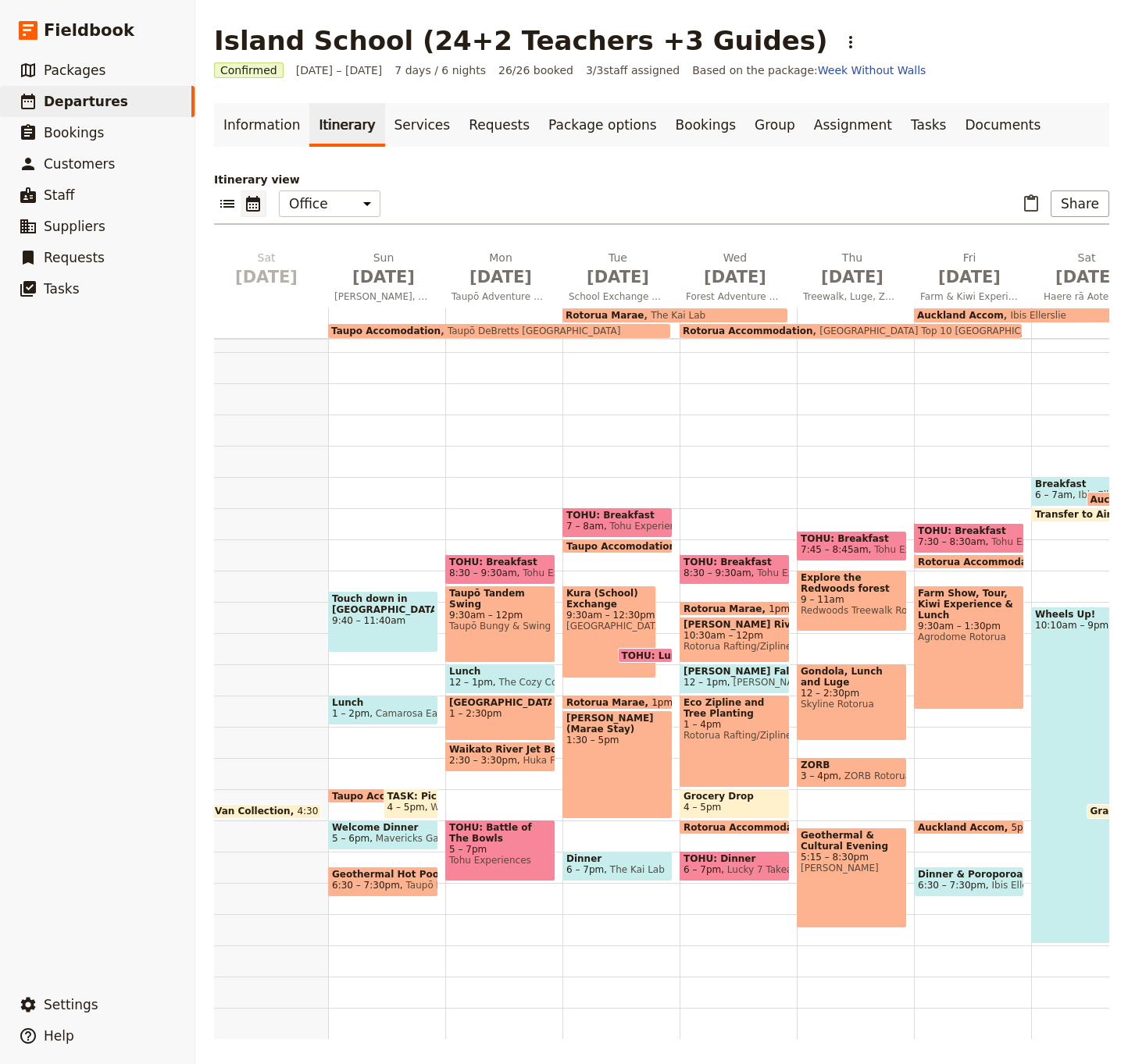
scroll to position [0, 45]
